Goal: Information Seeking & Learning: Learn about a topic

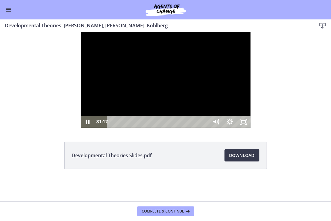
scroll to position [111, 0]
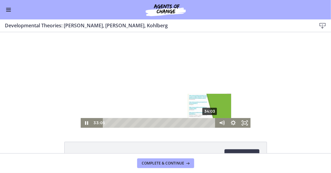
click at [209, 122] on div "34:03" at bounding box center [160, 123] width 106 height 10
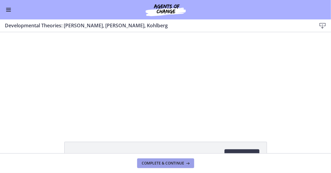
click at [183, 163] on span "Complete & continue" at bounding box center [163, 163] width 43 height 5
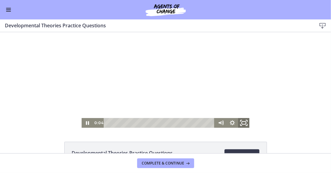
click at [242, 121] on icon "Fullscreen" at bounding box center [244, 123] width 14 height 12
drag, startPoint x: 207, startPoint y: 122, endPoint x: 214, endPoint y: 122, distance: 6.7
click at [214, 122] on div "17:16 17:16" at bounding box center [166, 123] width 168 height 10
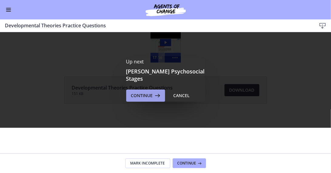
click at [155, 93] on icon at bounding box center [157, 95] width 9 height 7
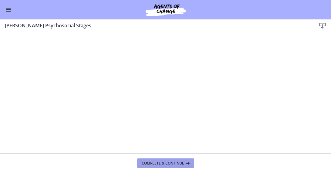
click at [176, 161] on span "Complete & continue" at bounding box center [163, 163] width 43 height 5
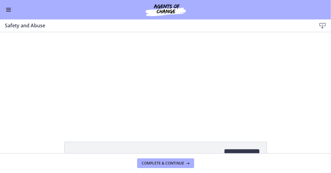
click at [198, 108] on div at bounding box center [166, 80] width 170 height 96
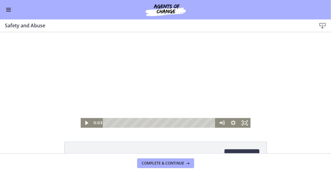
click at [9, 8] on span "Enable menu" at bounding box center [8, 8] width 5 height 1
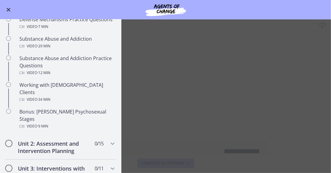
scroll to position [370, 0]
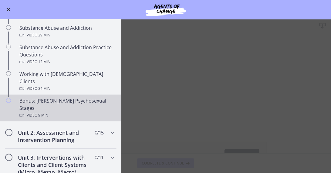
click at [90, 97] on div "Bonus: [PERSON_NAME] Psychosexual Stages Video · 9 min" at bounding box center [66, 108] width 95 height 22
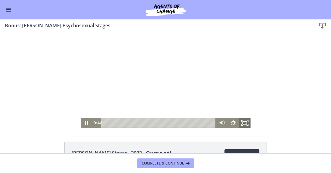
click at [241, 121] on icon "Fullscreen" at bounding box center [245, 123] width 14 height 12
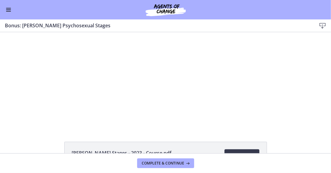
click at [320, 118] on button "Fullscreen" at bounding box center [326, 123] width 12 height 10
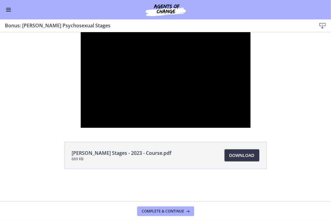
click at [237, 116] on button "Unfullscreen" at bounding box center [244, 122] width 14 height 12
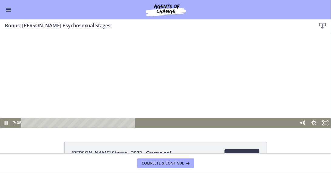
click at [320, 118] on button "Fullscreen" at bounding box center [326, 123] width 12 height 10
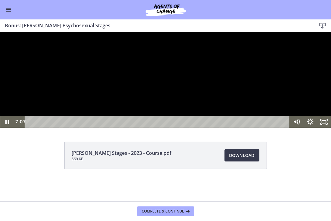
click at [221, 128] on div at bounding box center [165, 80] width 331 height 96
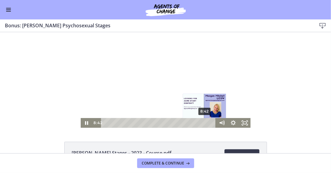
click at [203, 123] on div "8:42" at bounding box center [159, 123] width 108 height 10
click at [206, 122] on div "8:58" at bounding box center [159, 123] width 108 height 10
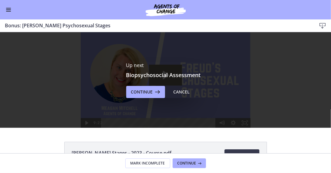
click at [12, 11] on div "Go to Dashboard" at bounding box center [165, 9] width 331 height 19
click at [4, 11] on div "Go to Dashboard" at bounding box center [165, 9] width 331 height 19
click at [10, 9] on button "Enable menu" at bounding box center [8, 9] width 7 height 7
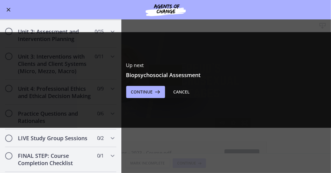
scroll to position [472, 0]
click at [182, 89] on div "Cancel" at bounding box center [182, 91] width 16 height 7
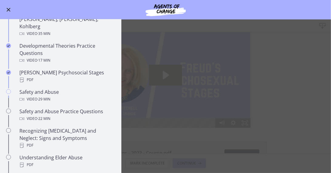
scroll to position [181, 0]
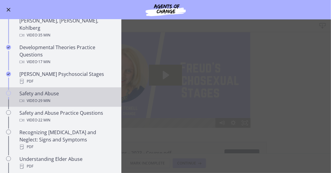
click at [86, 97] on div "Video · 29 min" at bounding box center [66, 100] width 95 height 7
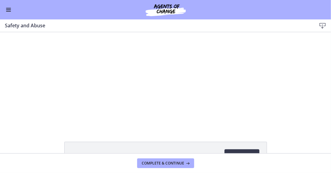
click at [215, 101] on div at bounding box center [166, 80] width 170 height 96
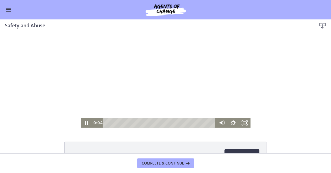
click at [247, 125] on icon "Fullscreen" at bounding box center [247, 124] width 1 height 1
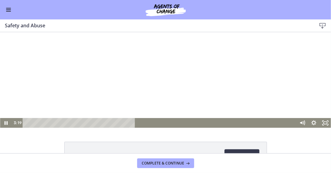
click at [320, 118] on button "Fullscreen" at bounding box center [326, 123] width 12 height 10
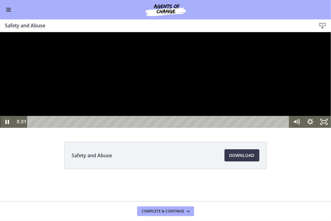
click at [163, 128] on div at bounding box center [165, 80] width 331 height 96
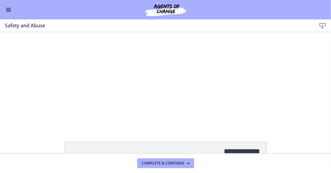
click at [0, 32] on button "Pause: ctrt98fh120s72qirkmg.mp4" at bounding box center [0, 32] width 0 height 0
click at [81, 32] on button "Play Video: ctrt98fh120s72qirkmg.mp4" at bounding box center [81, 32] width 0 height 0
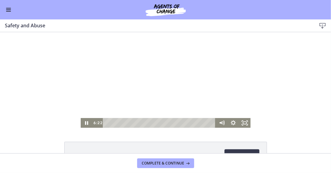
click at [122, 78] on div at bounding box center [166, 80] width 170 height 96
click at [247, 122] on icon "Fullscreen" at bounding box center [245, 123] width 14 height 12
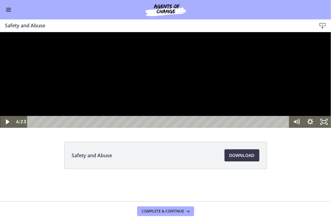
click at [152, 128] on div at bounding box center [165, 80] width 331 height 96
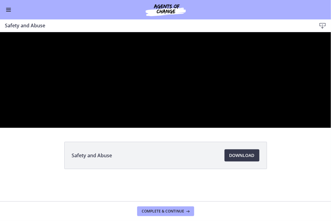
click button "Pause: ctrt98fh120s72qirkmg.mp4" at bounding box center [0, 32] width 0 height 0
click button "Play Video: ctrt98fh120s72qirkmg.mp4" at bounding box center [0, 32] width 0 height 0
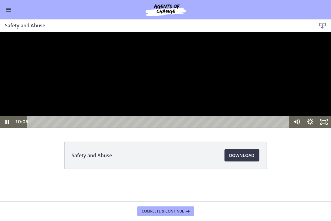
click at [161, 128] on div at bounding box center [165, 80] width 331 height 96
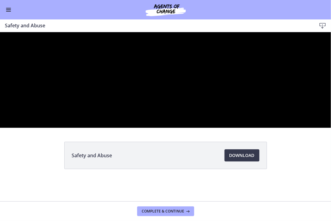
click button "Pause: ctrt98fh120s72qirkmg.mp4" at bounding box center [0, 32] width 0 height 0
click button "Play Video: ctrt98fh120s72qirkmg.mp4" at bounding box center [0, 32] width 0 height 0
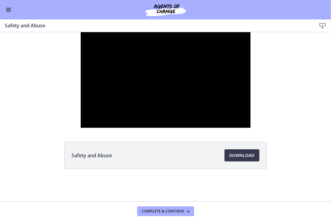
scroll to position [181, 0]
click button "Pause: ctrt98fh120s72qirkmg.mp4" at bounding box center [81, 32] width 0 height 0
click button "Play Video: ctrt98fh120s72qirkmg.mp4" at bounding box center [81, 32] width 0 height 0
click button "Pause: ctrt98fh120s72qirkmg.mp4" at bounding box center [81, 32] width 0 height 0
click button "Play Video: ctrt98fh120s72qirkmg.mp4" at bounding box center [81, 32] width 0 height 0
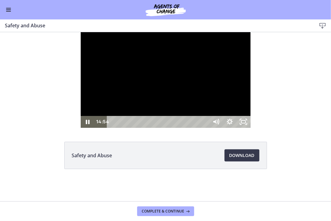
click at [251, 128] on div at bounding box center [166, 80] width 170 height 96
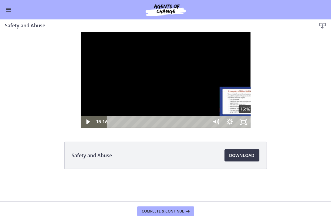
click at [166, 128] on div "15:16" at bounding box center [159, 122] width 94 height 12
click at [168, 128] on div "15:28" at bounding box center [159, 122] width 94 height 12
click at [170, 128] on div "15:45" at bounding box center [159, 122] width 94 height 12
click at [173, 128] on div "16:06" at bounding box center [159, 122] width 94 height 12
click at [176, 128] on div "16:22" at bounding box center [159, 122] width 94 height 12
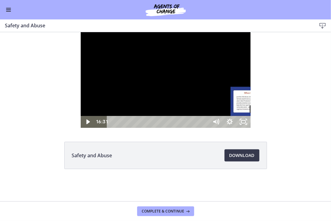
click at [255, 124] on div "Playbar" at bounding box center [257, 122] width 4 height 4
click at [135, 128] on div at bounding box center [166, 80] width 170 height 96
click at [176, 128] on div "16:20" at bounding box center [159, 122] width 94 height 12
click at [196, 128] on div "18:37" at bounding box center [159, 122] width 94 height 12
click at [183, 128] on div at bounding box center [166, 80] width 170 height 96
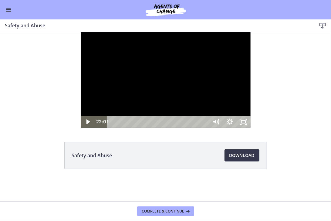
click at [206, 128] on div "22:01" at bounding box center [159, 122] width 94 height 12
click at [153, 128] on div at bounding box center [166, 80] width 170 height 96
click at [206, 128] on div "23:38" at bounding box center [159, 122] width 94 height 12
click at [206, 128] on div "24:47" at bounding box center [159, 122] width 94 height 12
click at [206, 128] on div "25:37" at bounding box center [159, 122] width 94 height 12
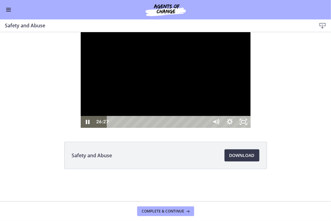
click at [206, 128] on div "26:27" at bounding box center [159, 122] width 94 height 12
click at [206, 128] on div "27:19" at bounding box center [159, 122] width 94 height 12
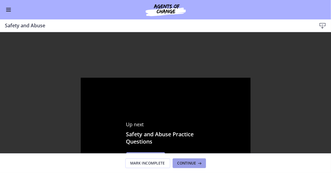
click at [194, 163] on span "Continue" at bounding box center [187, 163] width 19 height 5
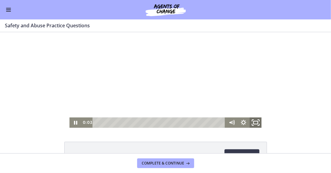
click at [252, 120] on icon "Fullscreen" at bounding box center [256, 122] width 15 height 12
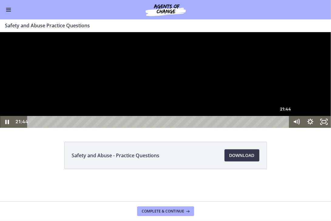
click at [286, 128] on div "21:44" at bounding box center [159, 122] width 254 height 12
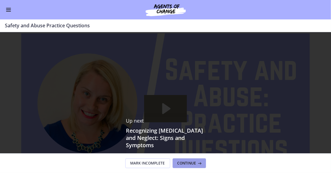
click at [183, 162] on span "Continue" at bounding box center [187, 163] width 19 height 5
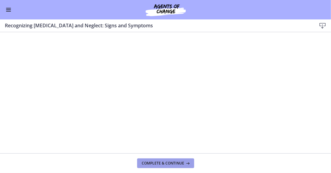
click at [173, 164] on span "Complete & continue" at bounding box center [163, 163] width 43 height 5
click at [170, 165] on span "Complete & continue" at bounding box center [163, 163] width 43 height 5
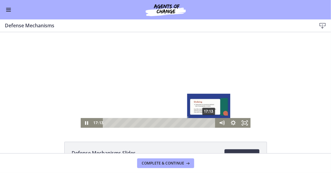
click at [207, 123] on div "17:13" at bounding box center [160, 123] width 106 height 10
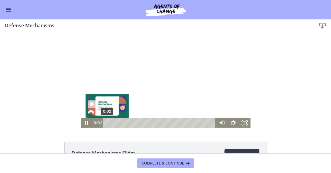
click at [107, 121] on div "0:02" at bounding box center [160, 123] width 106 height 10
drag, startPoint x: 104, startPoint y: 122, endPoint x: 72, endPoint y: 115, distance: 32.5
click at [72, 115] on div "Click for sound @keyframes VOLUME_SMALL_WAVE_FLASH { 0% { opacity: 0; } 33% { o…" at bounding box center [165, 80] width 331 height 96
